Goal: Navigation & Orientation: Find specific page/section

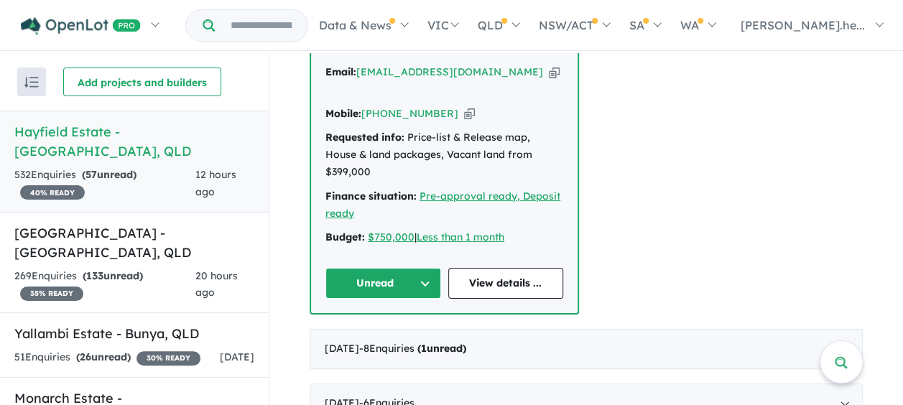
scroll to position [718, 0]
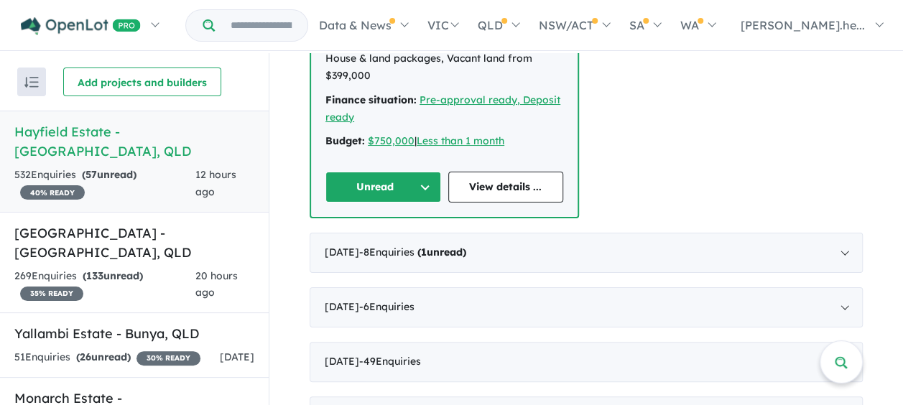
click at [399, 172] on button "Unread" at bounding box center [383, 187] width 116 height 31
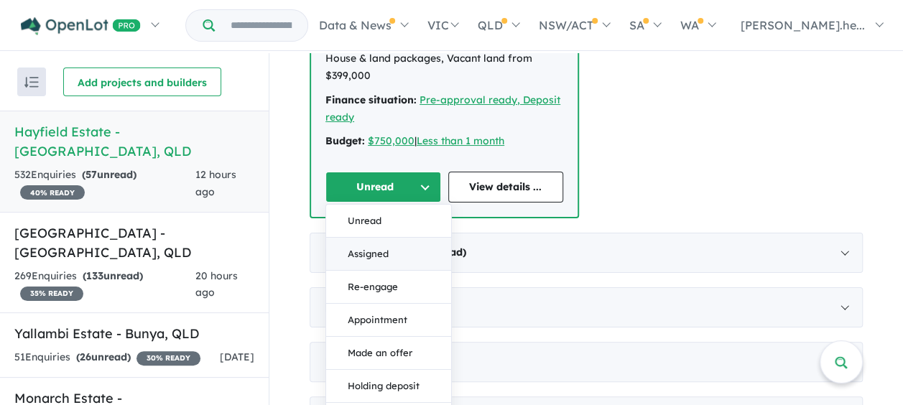
click at [381, 238] on button "Assigned" at bounding box center [388, 254] width 125 height 33
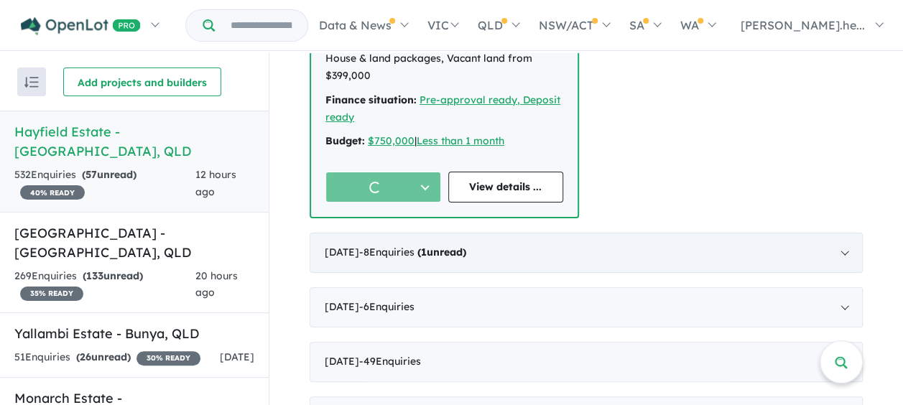
click at [795, 233] on div "[DATE] - 8 Enquir ies ( 1 unread)" at bounding box center [586, 253] width 553 height 40
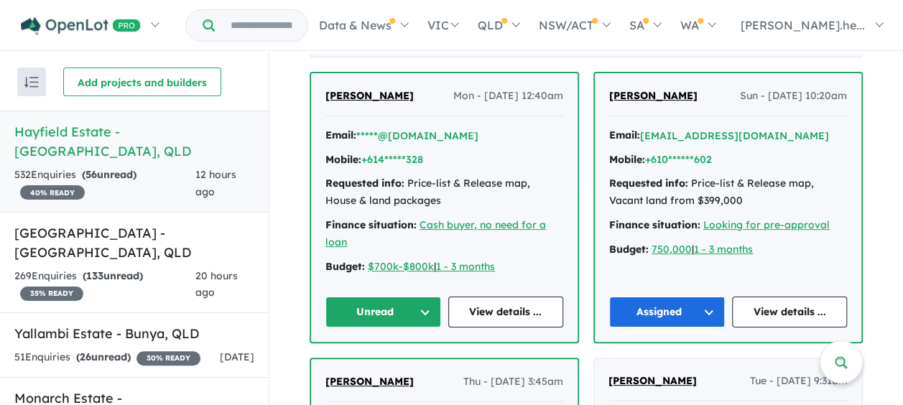
scroll to position [617, 0]
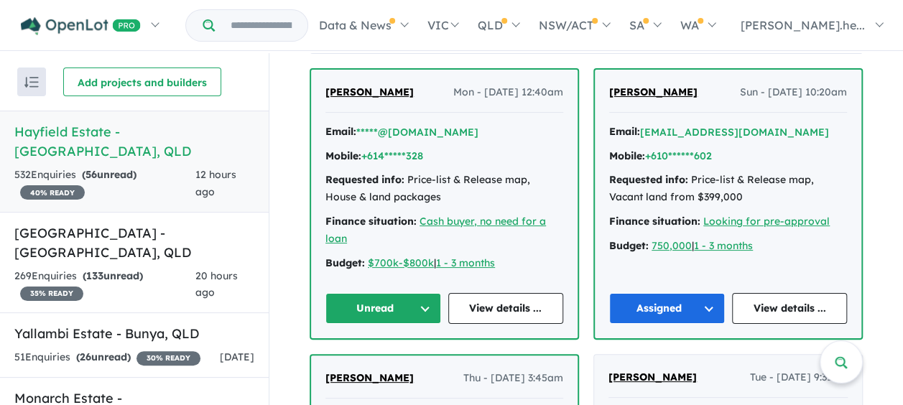
click at [422, 299] on button "Unread" at bounding box center [383, 308] width 116 height 31
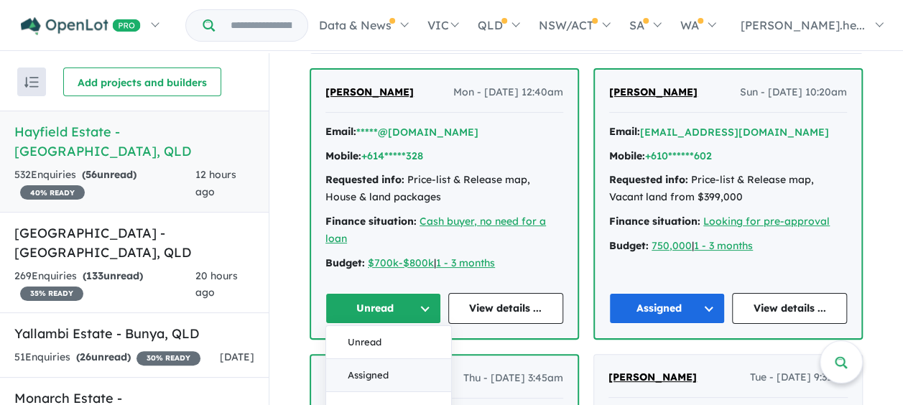
click at [381, 374] on button "Assigned" at bounding box center [388, 375] width 125 height 33
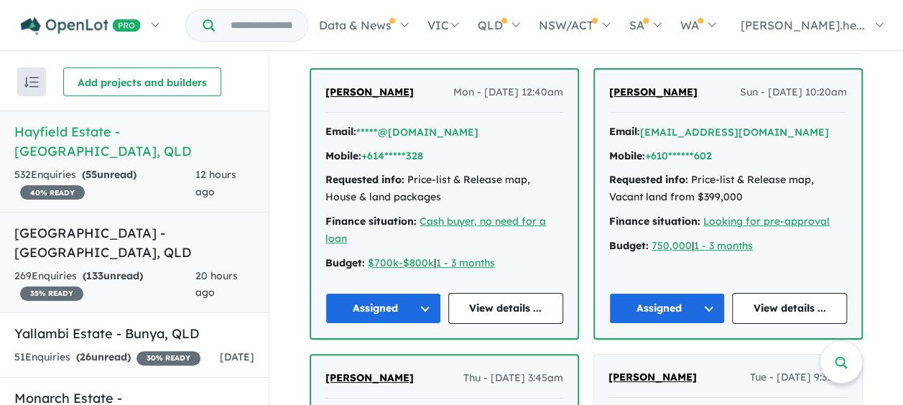
click at [152, 239] on h5 "Paradise Lakes Estate - [GEOGRAPHIC_DATA] , [GEOGRAPHIC_DATA]" at bounding box center [134, 242] width 240 height 39
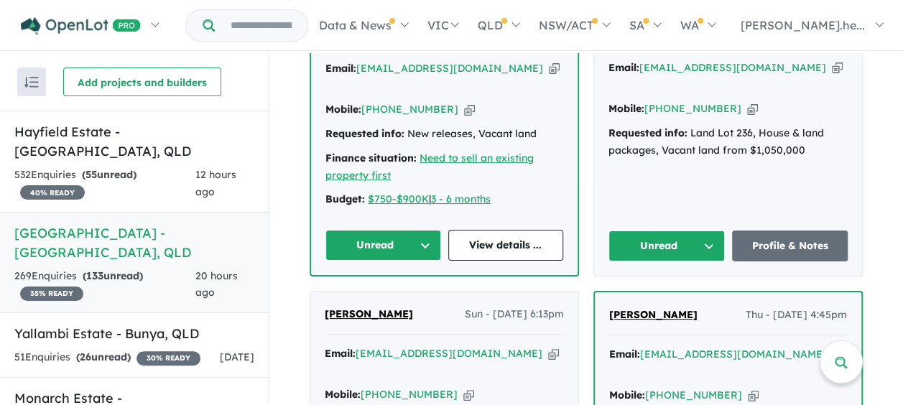
scroll to position [547, 0]
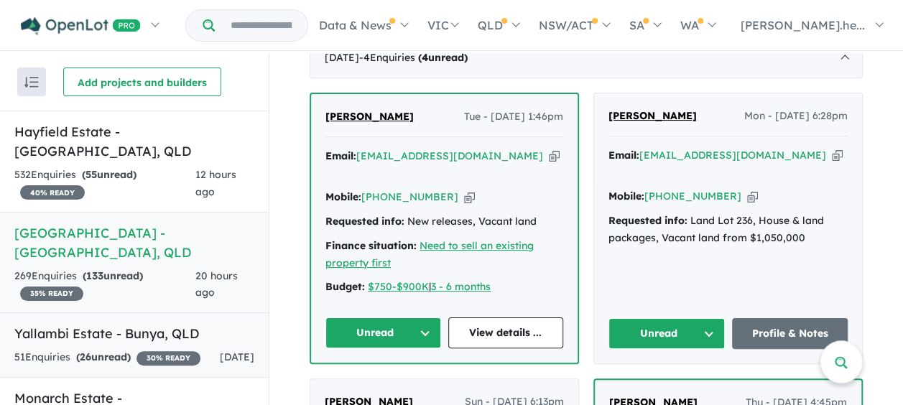
click at [166, 324] on h5 "Yallambi Estate - [GEOGRAPHIC_DATA] , [GEOGRAPHIC_DATA]" at bounding box center [134, 333] width 240 height 19
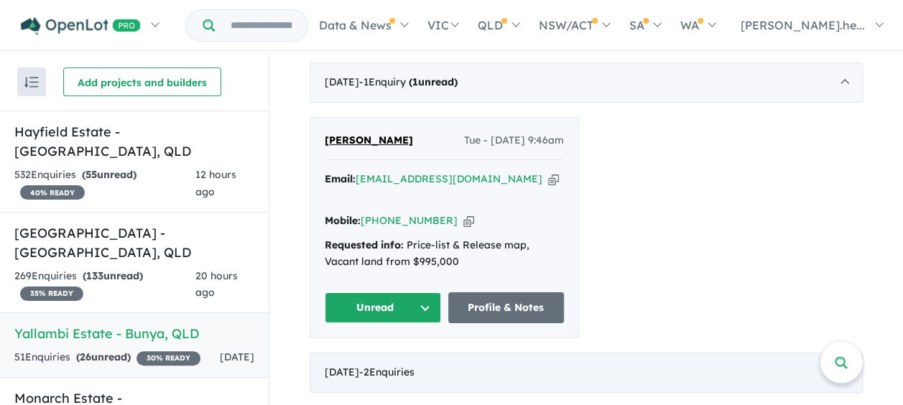
scroll to position [575, 0]
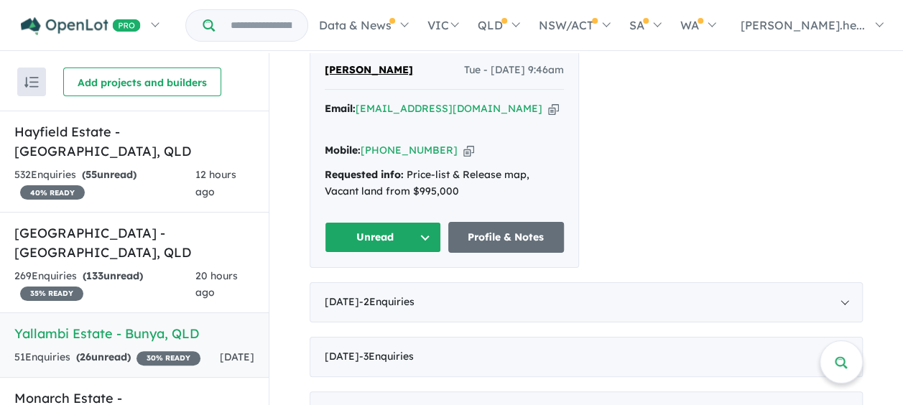
click at [430, 222] on button "Unread" at bounding box center [383, 237] width 116 height 31
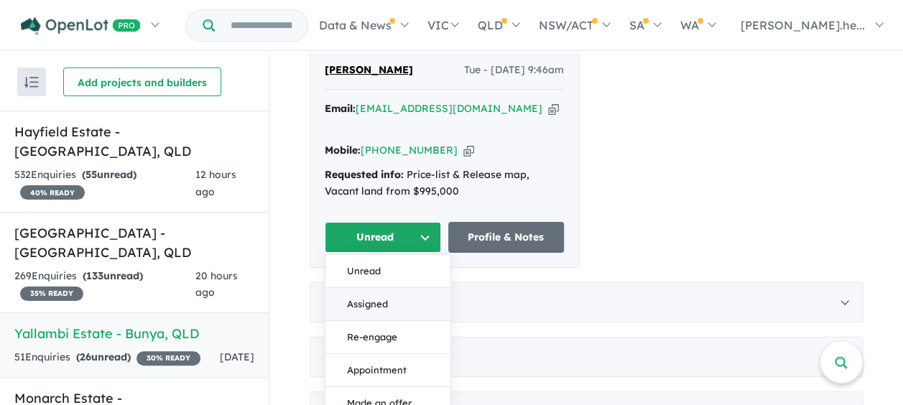
click at [382, 288] on button "Assigned" at bounding box center [387, 304] width 125 height 33
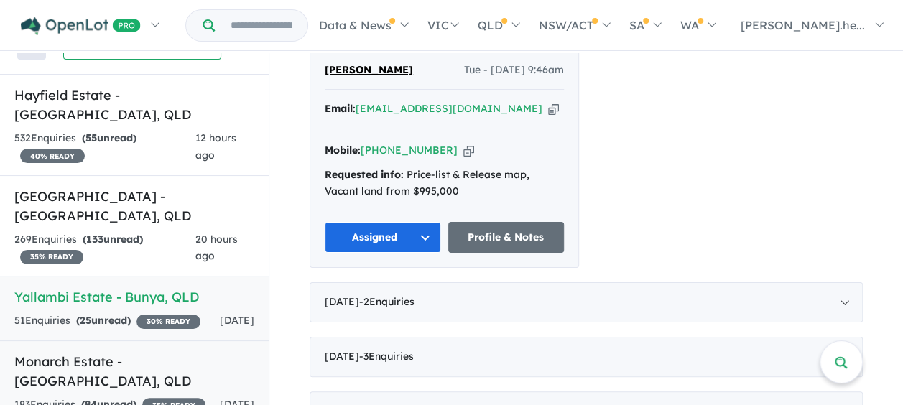
scroll to position [47, 0]
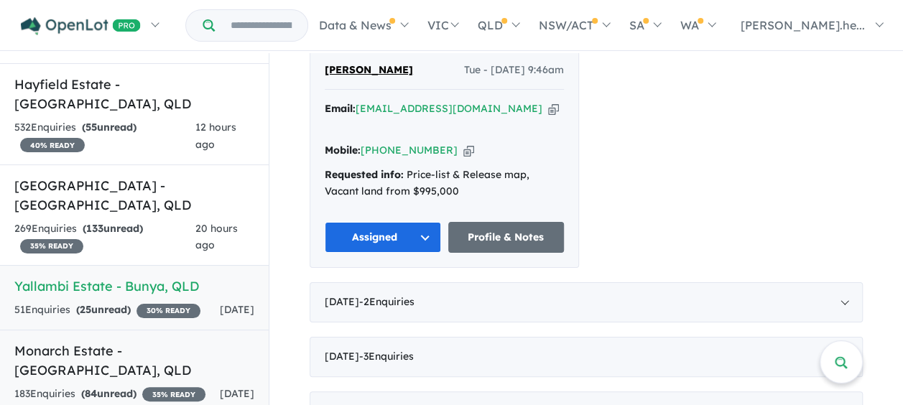
click at [165, 343] on h5 "[GEOGRAPHIC_DATA] - [GEOGRAPHIC_DATA] , [GEOGRAPHIC_DATA]" at bounding box center [134, 360] width 240 height 39
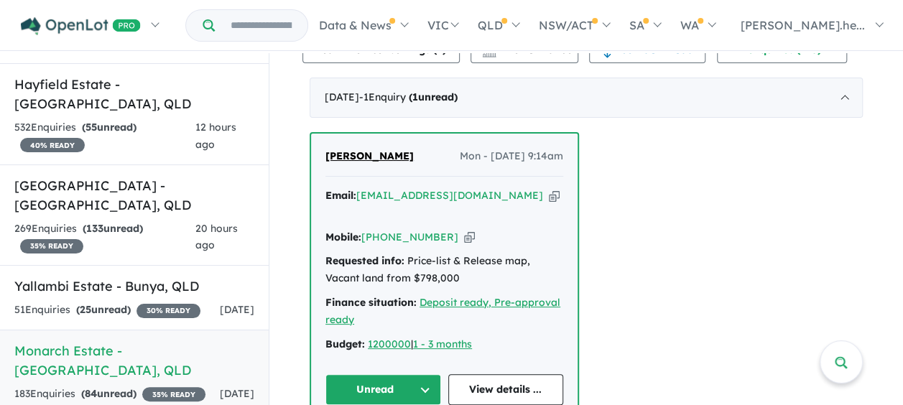
scroll to position [503, 0]
